Goal: Information Seeking & Learning: Stay updated

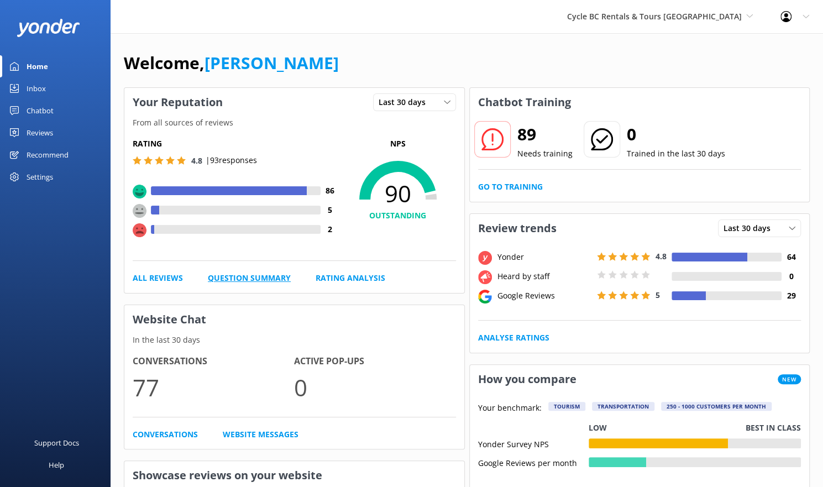
click at [243, 277] on link "Question Summary" at bounding box center [249, 278] width 83 height 12
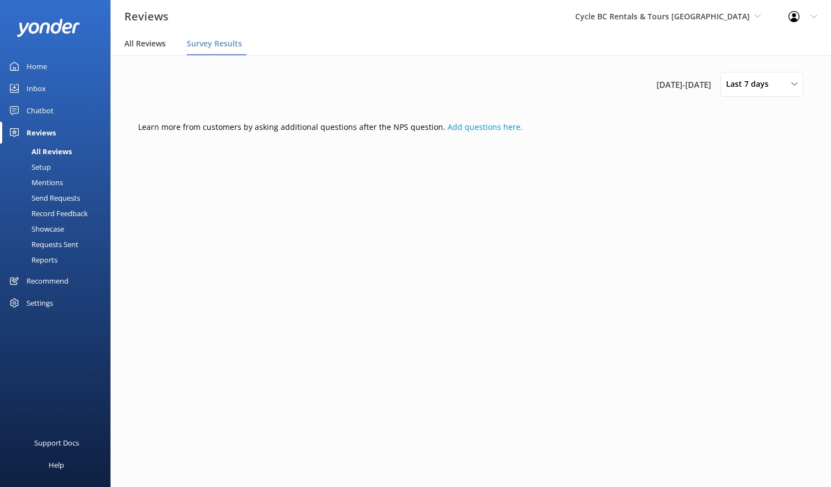
click at [141, 41] on span "All Reviews" at bounding box center [144, 43] width 41 height 11
